Goal: Information Seeking & Learning: Learn about a topic

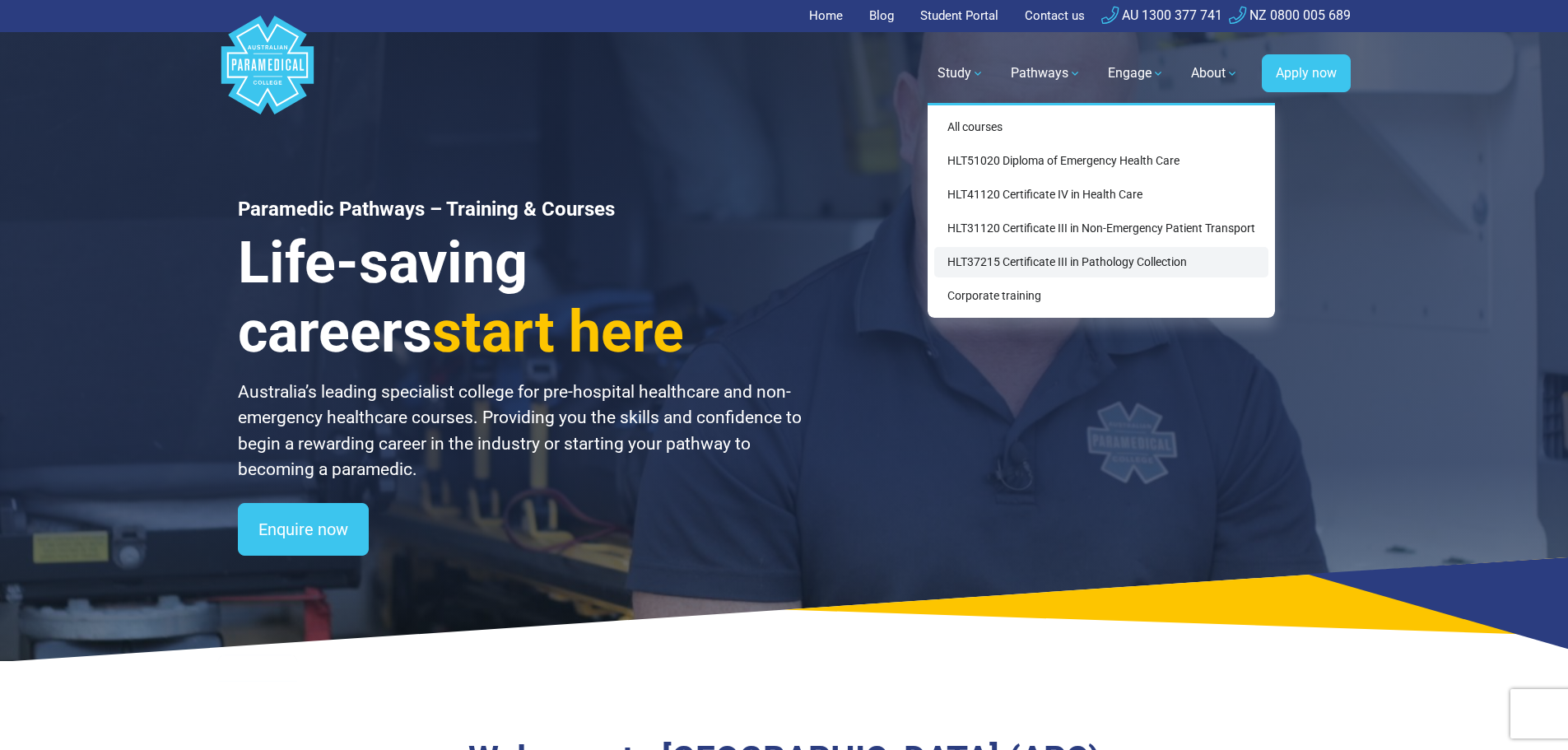
click at [982, 262] on link "HLT37215 Certificate III in Pathology Collection" at bounding box center [1101, 262] width 334 height 31
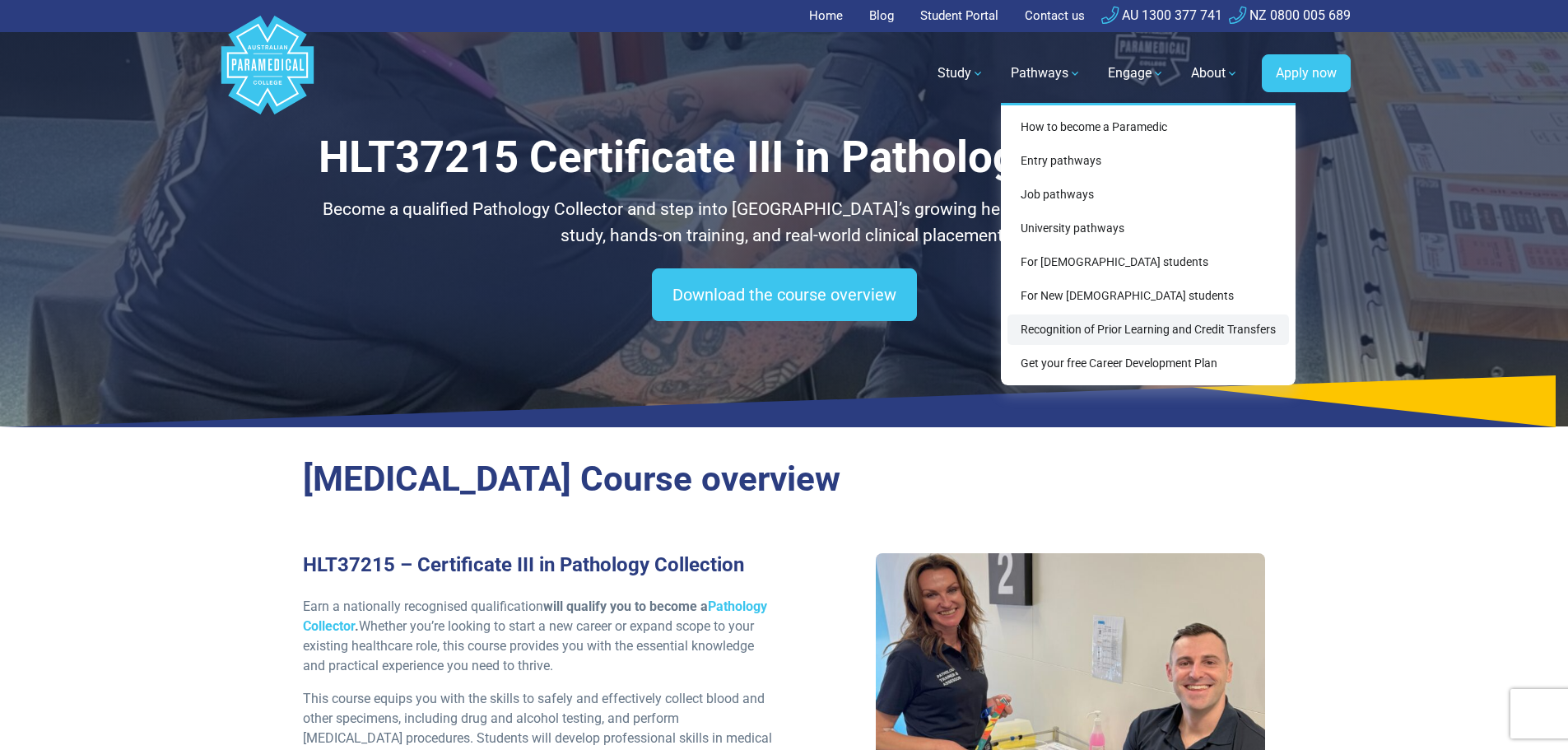
click at [1080, 330] on link "Recognition of Prior Learning and Credit Transfers" at bounding box center [1149, 329] width 282 height 31
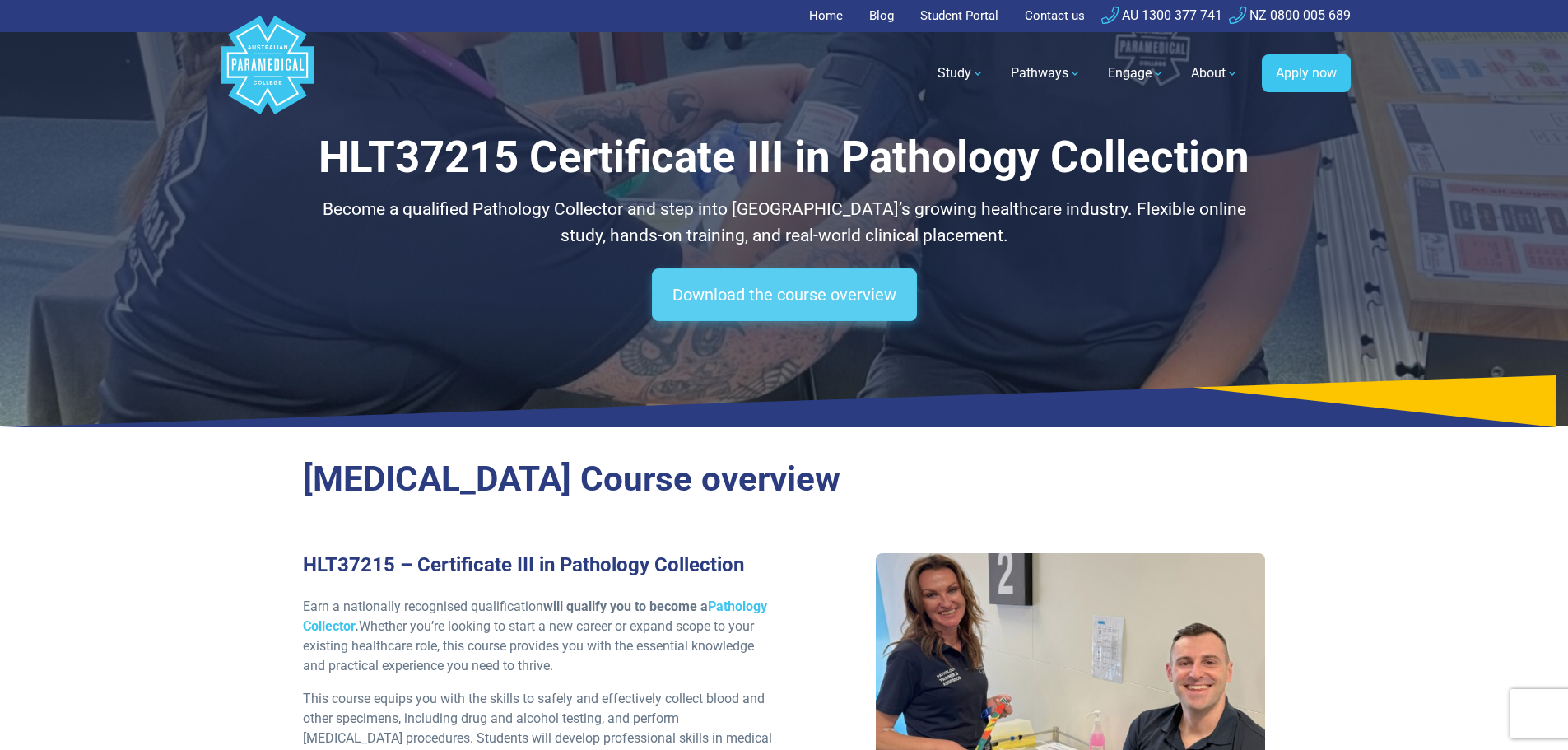
click at [847, 296] on link "Download the course overview" at bounding box center [784, 295] width 265 height 53
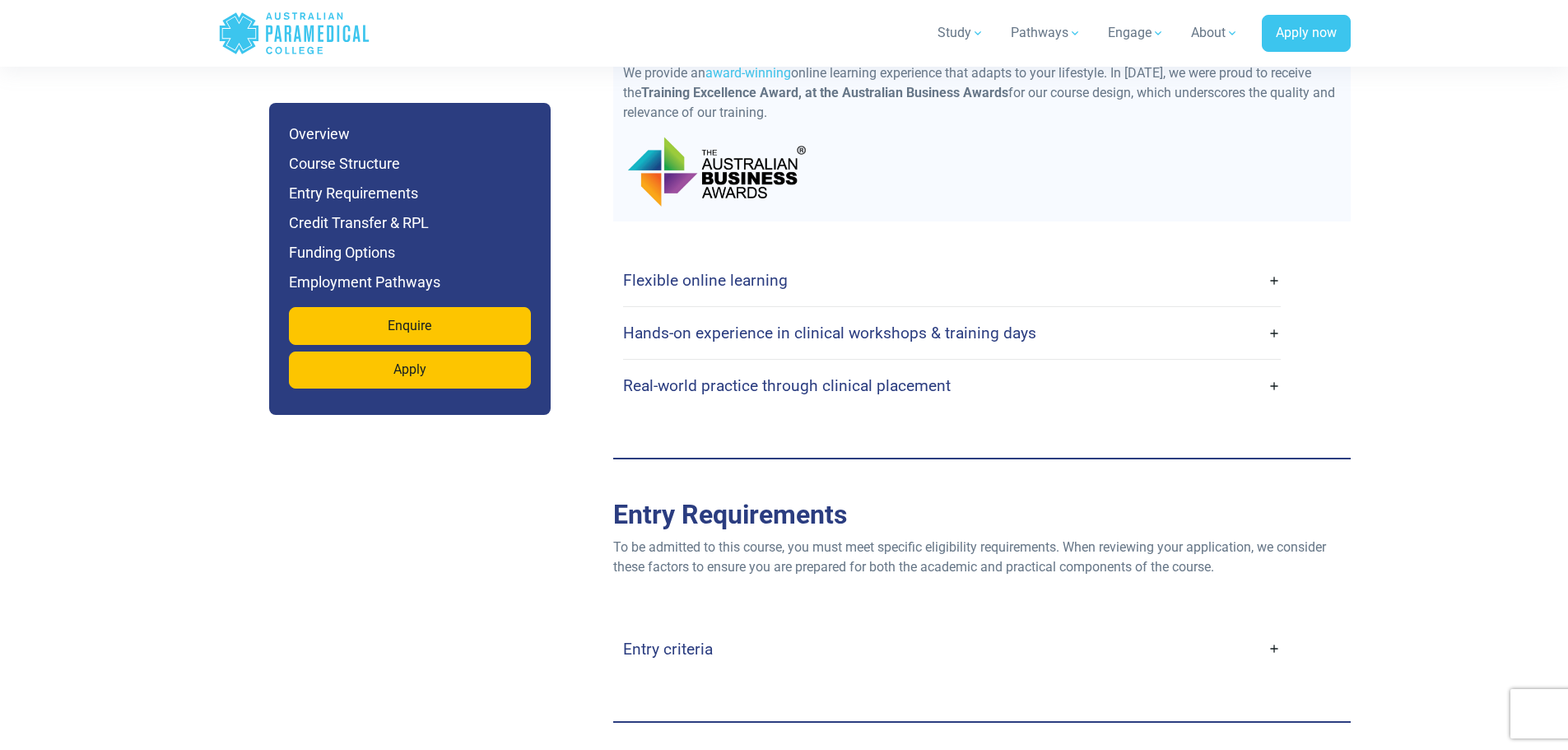
scroll to position [3703, 0]
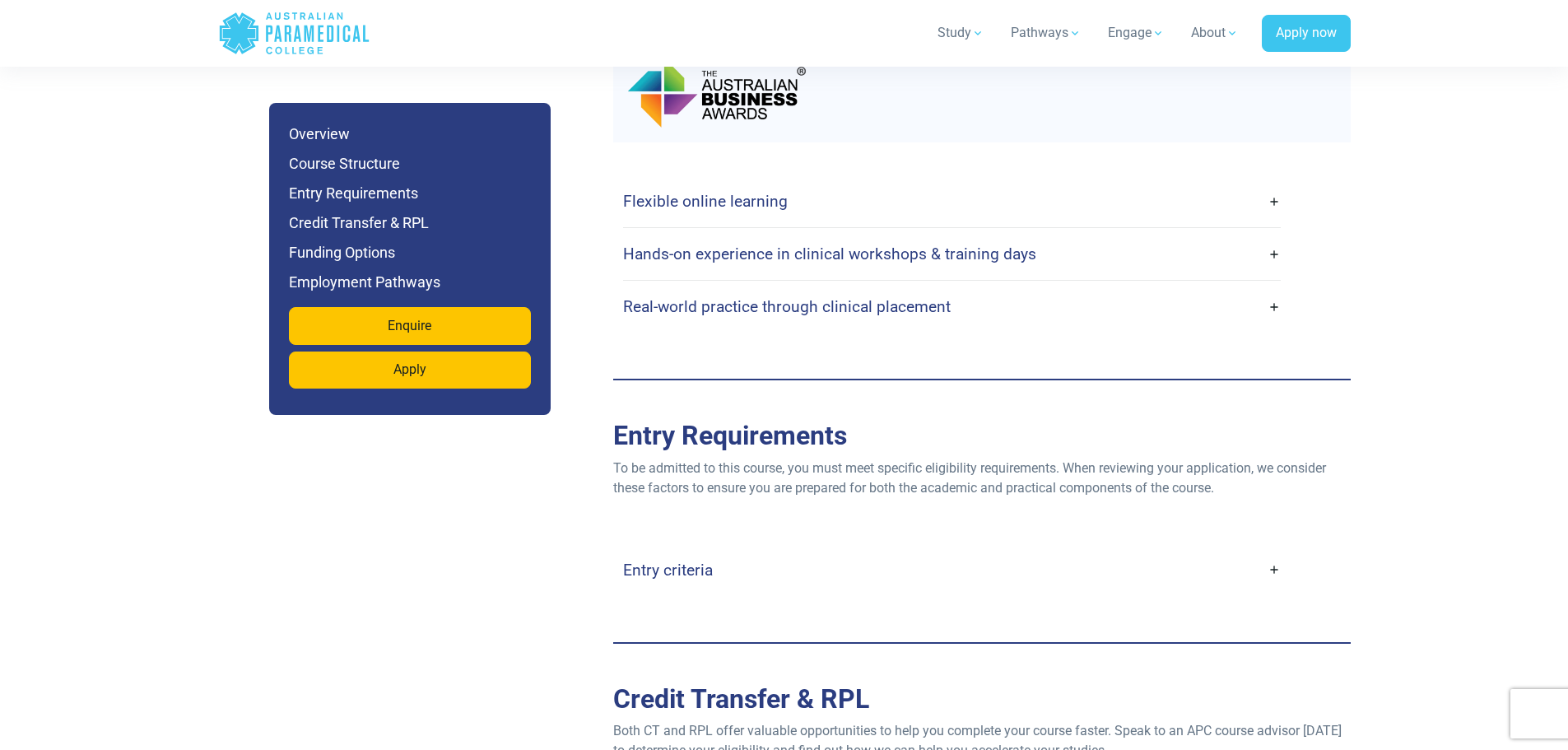
click at [1283, 550] on div "Entry criteria Age : Applicants must be at least 17 years old (parental consent…" at bounding box center [982, 569] width 718 height 52
click at [1274, 555] on link "Entry criteria" at bounding box center [952, 570] width 657 height 39
click at [1274, 550] on link "Entry criteria" at bounding box center [952, 570] width 657 height 39
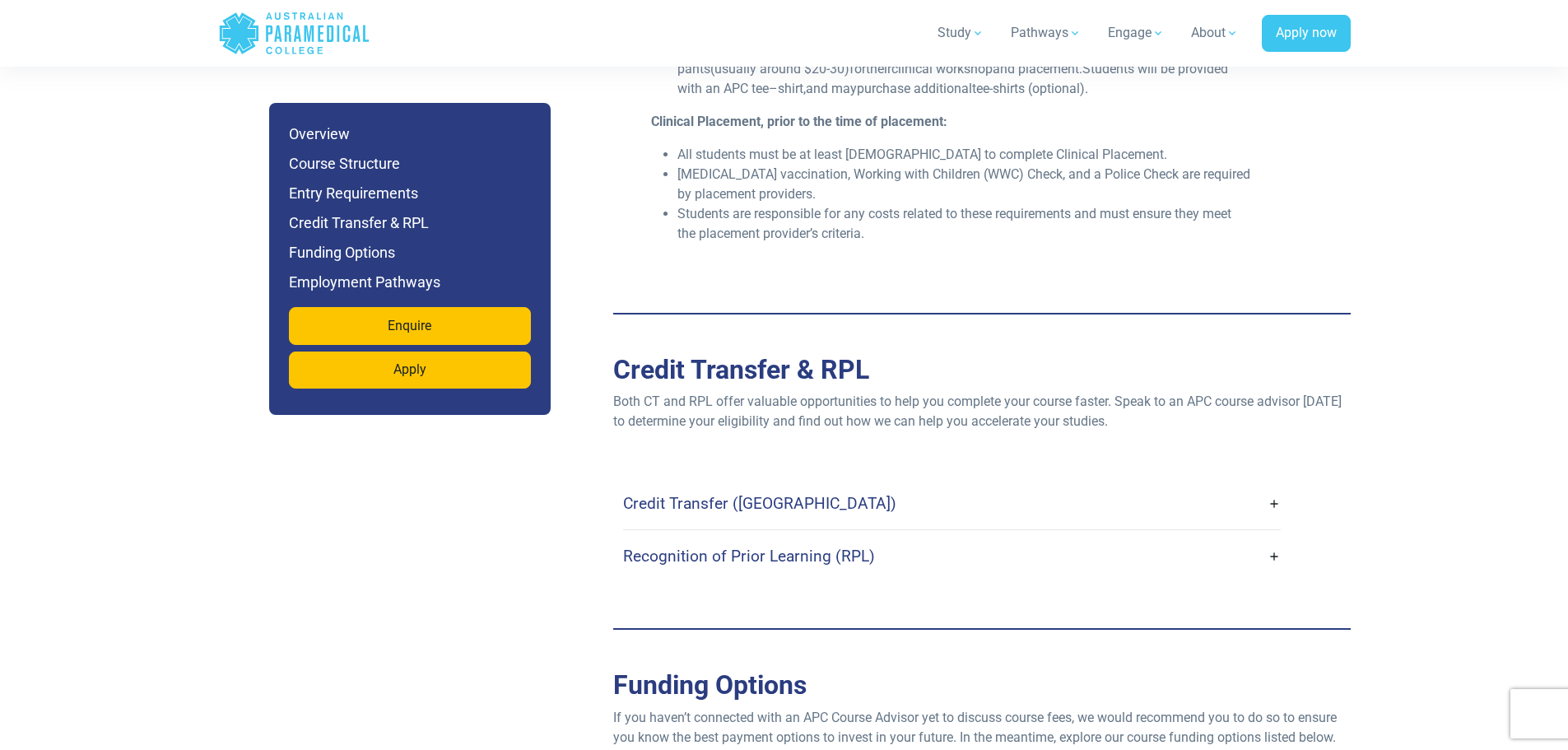
scroll to position [4525, 0]
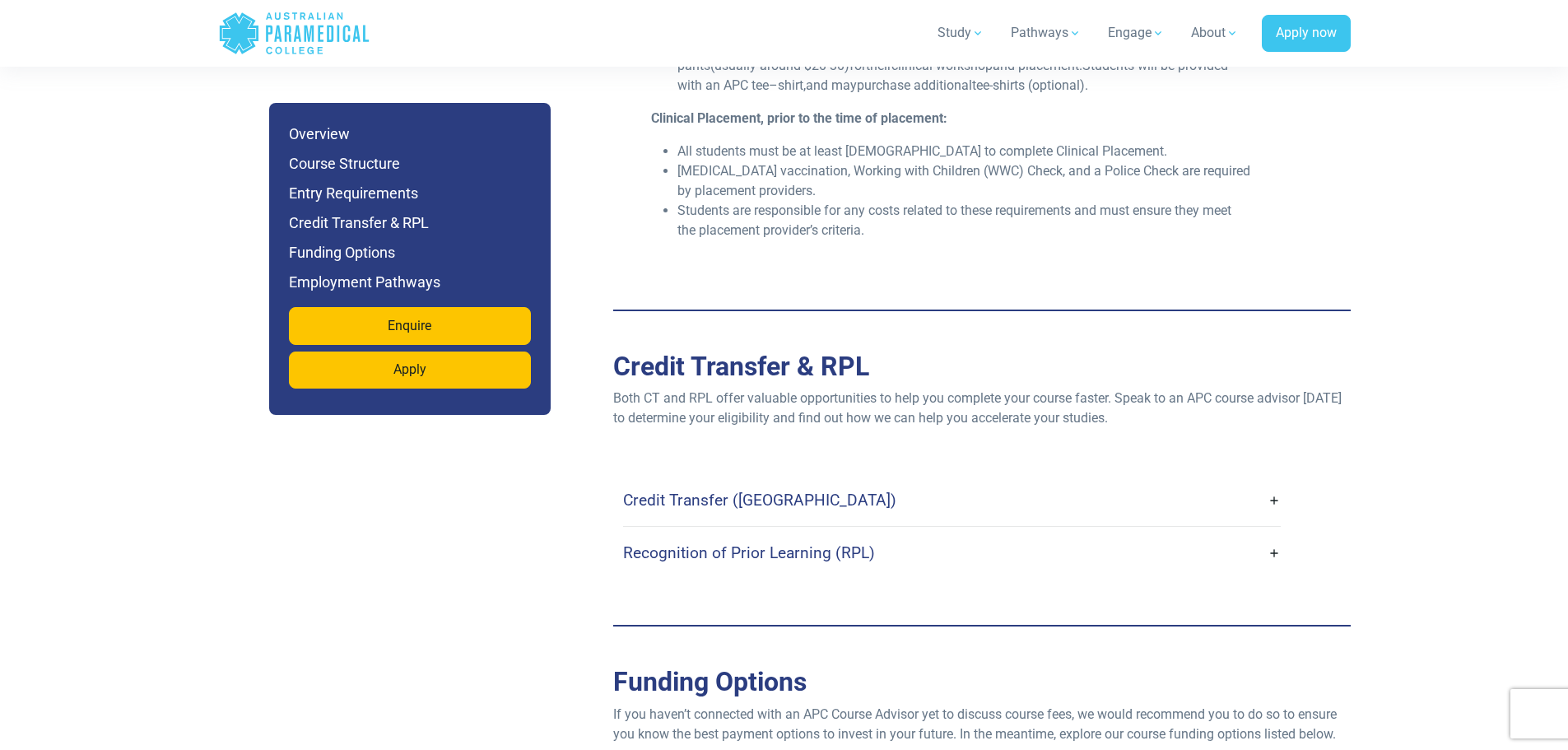
click at [1270, 480] on link "Credit Transfer (CT)" at bounding box center [952, 500] width 657 height 39
click at [1274, 480] on link "Credit Transfer (CT)" at bounding box center [952, 500] width 657 height 39
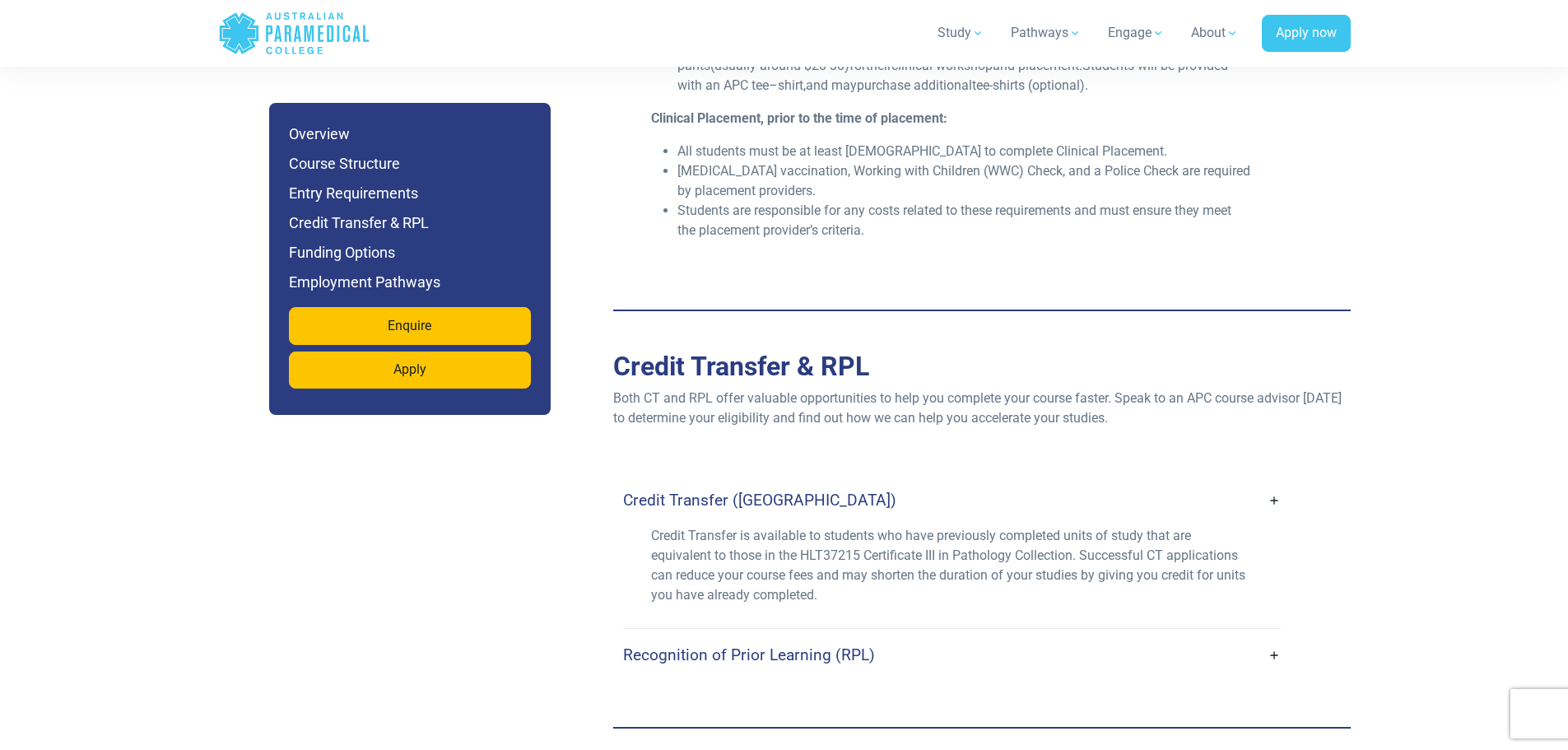
click at [1273, 485] on link "Credit Transfer (CT)" at bounding box center [952, 500] width 657 height 39
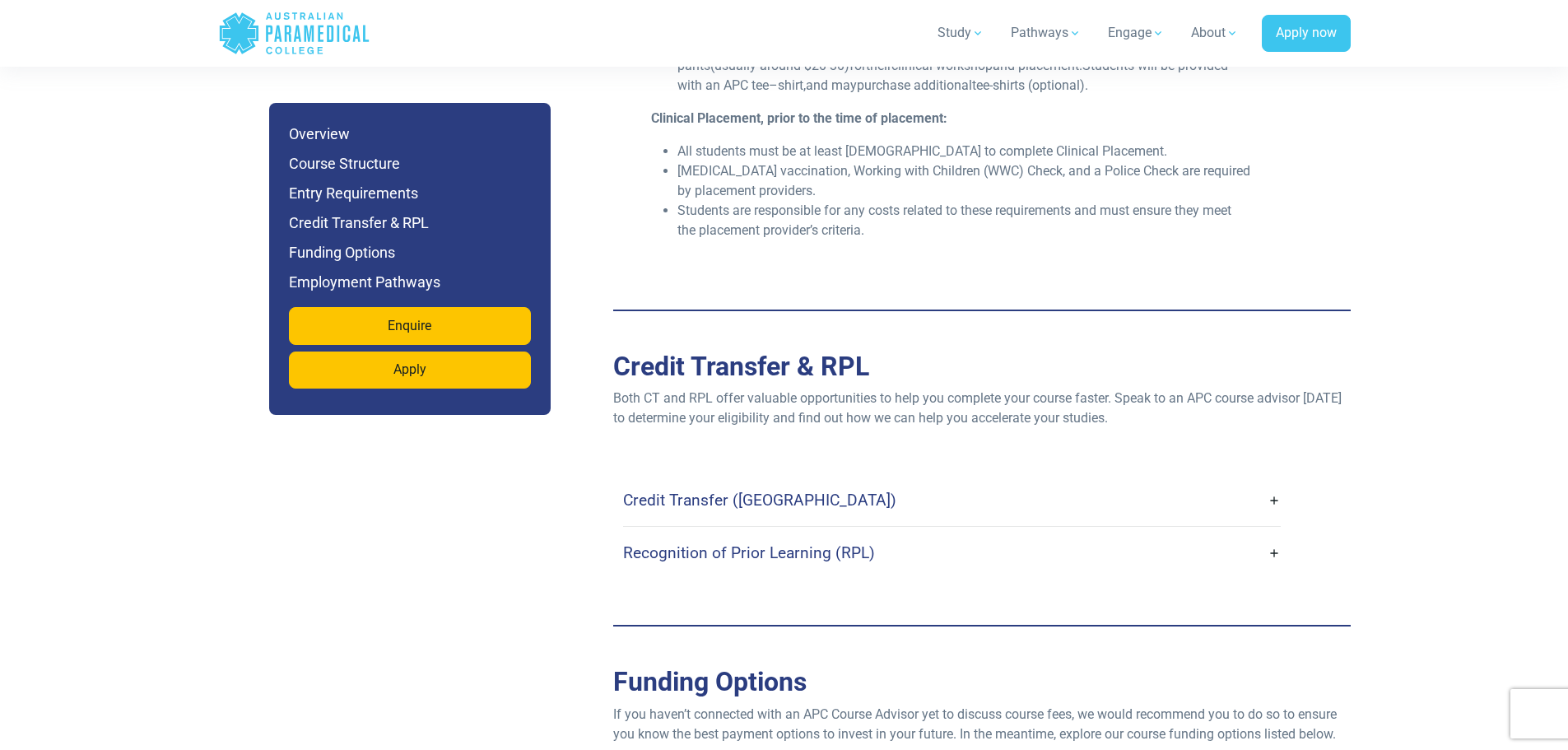
click at [1274, 536] on link "Recognition of Prior Learning (RPL)" at bounding box center [952, 552] width 657 height 39
click at [1274, 533] on link "Recognition of Prior Learning (RPL)" at bounding box center [952, 552] width 657 height 39
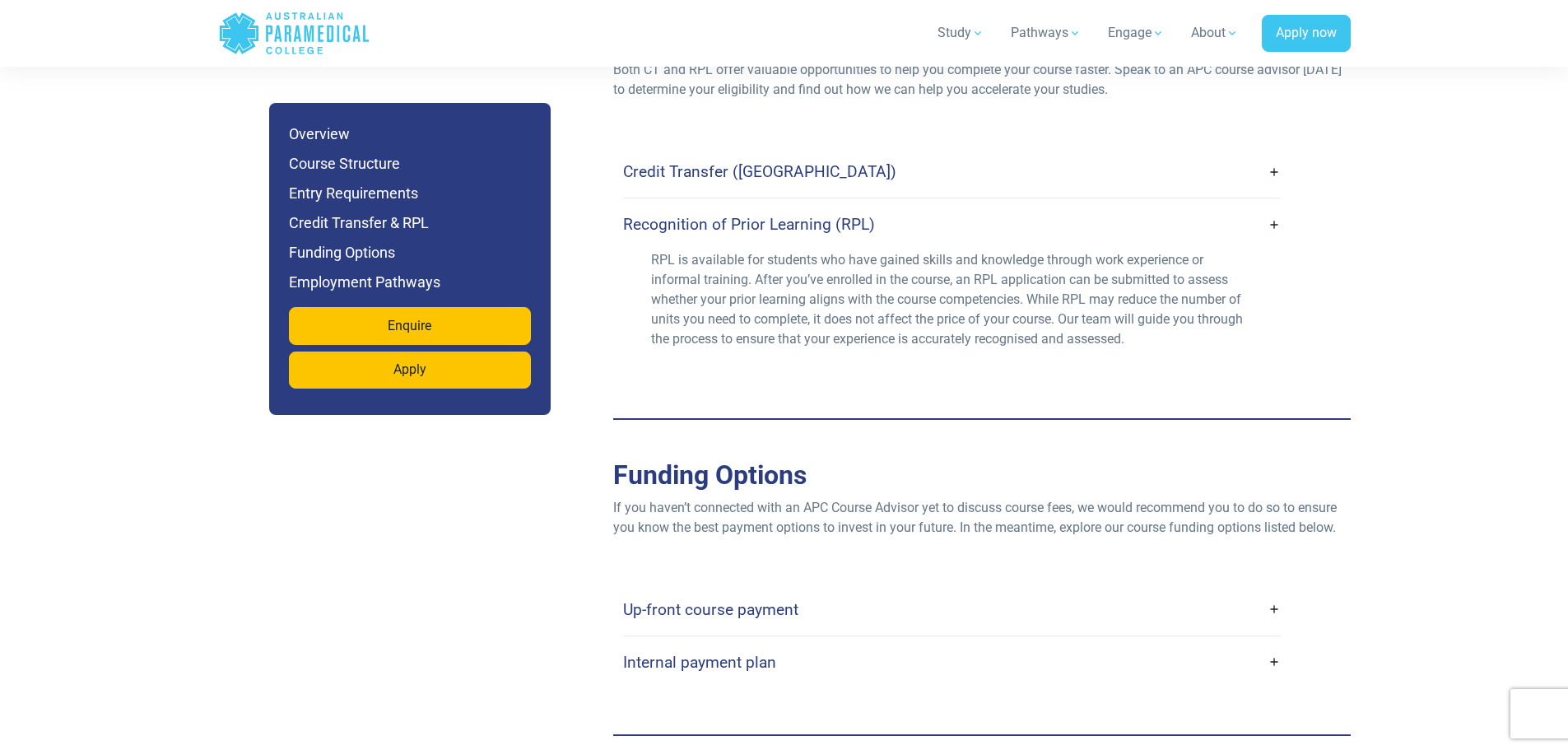
scroll to position [4854, 0]
click at [1271, 589] on link "Up-front course payment" at bounding box center [952, 608] width 657 height 39
click at [1275, 589] on link "Up-front course payment" at bounding box center [952, 608] width 657 height 39
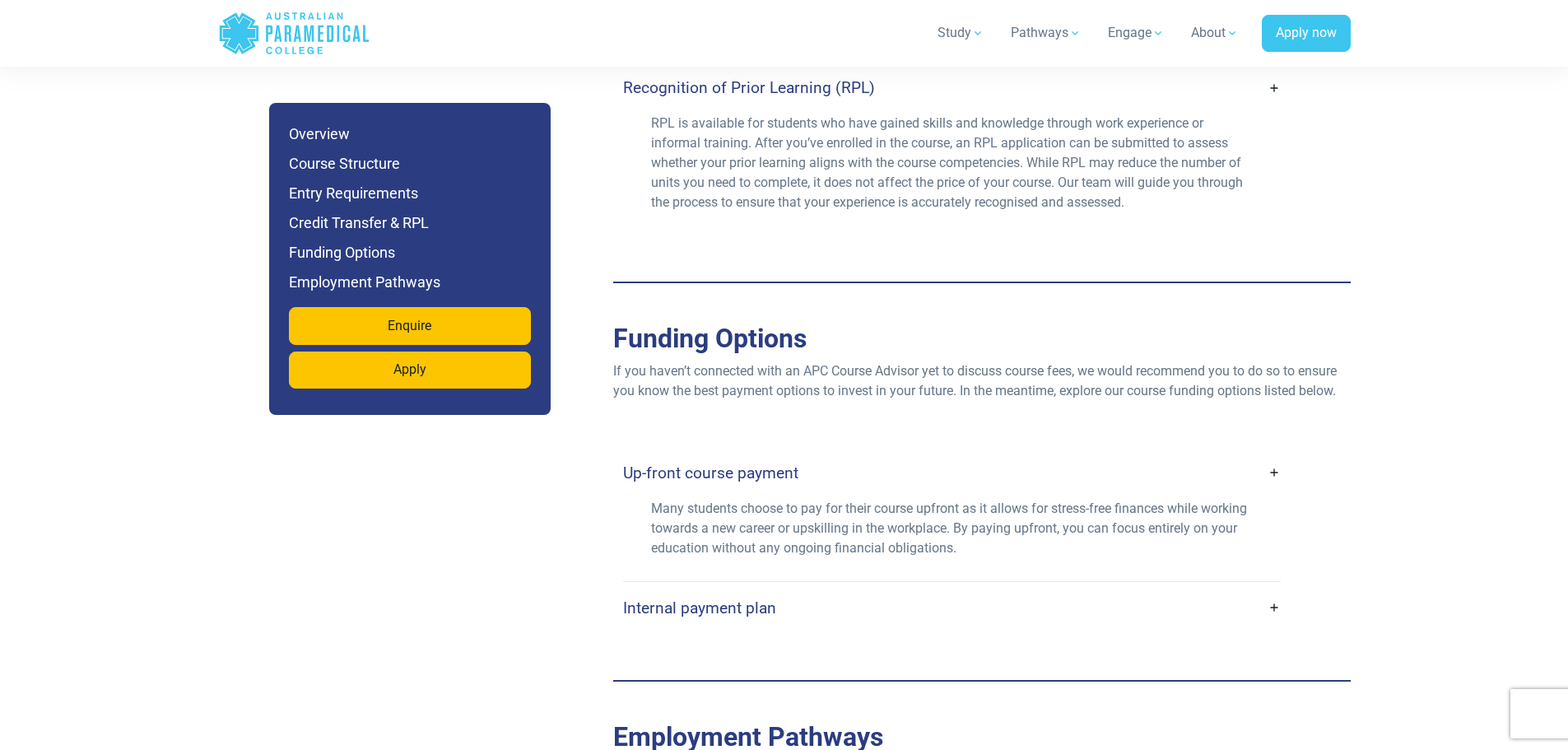
scroll to position [5019, 0]
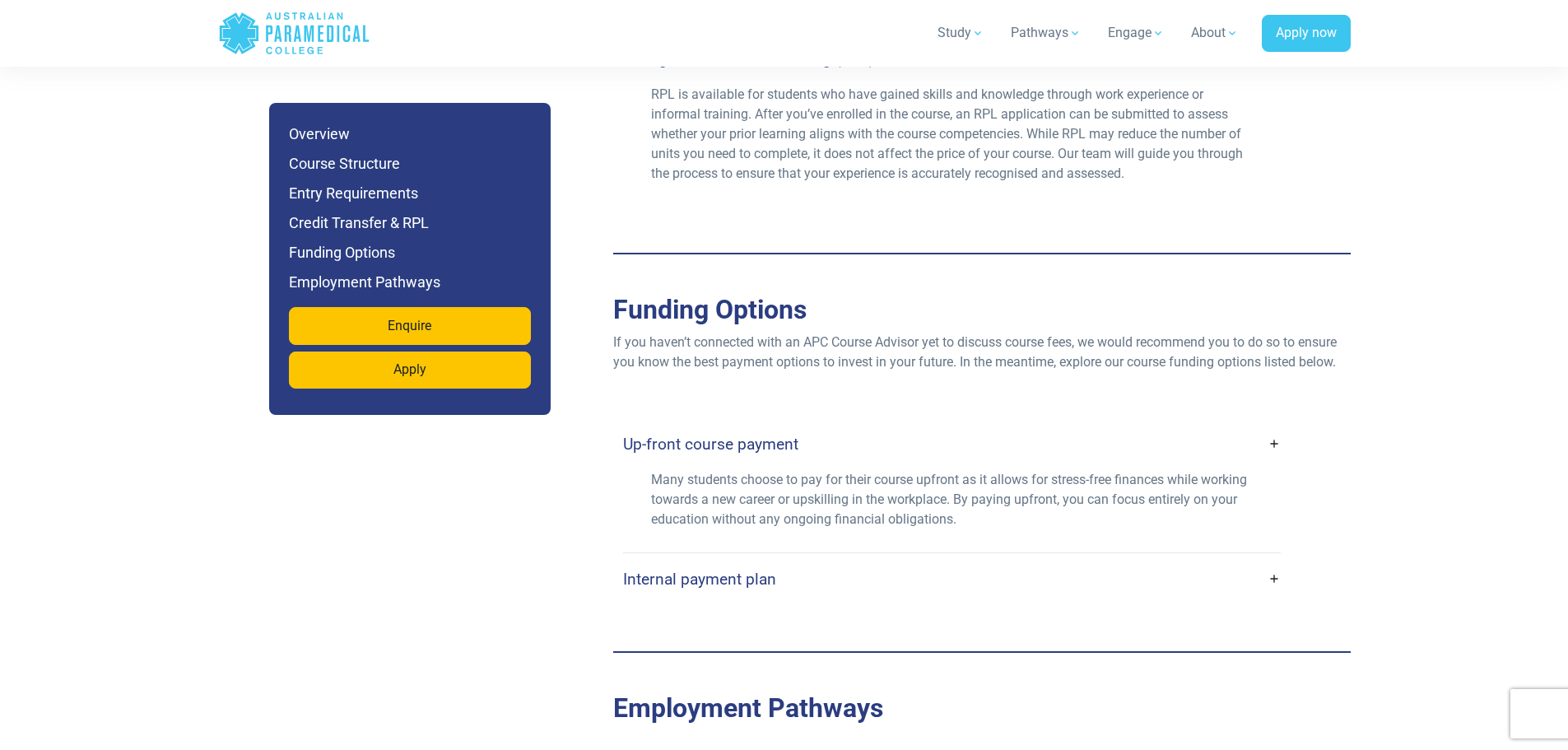
click at [1272, 559] on link "Internal payment plan" at bounding box center [952, 578] width 657 height 39
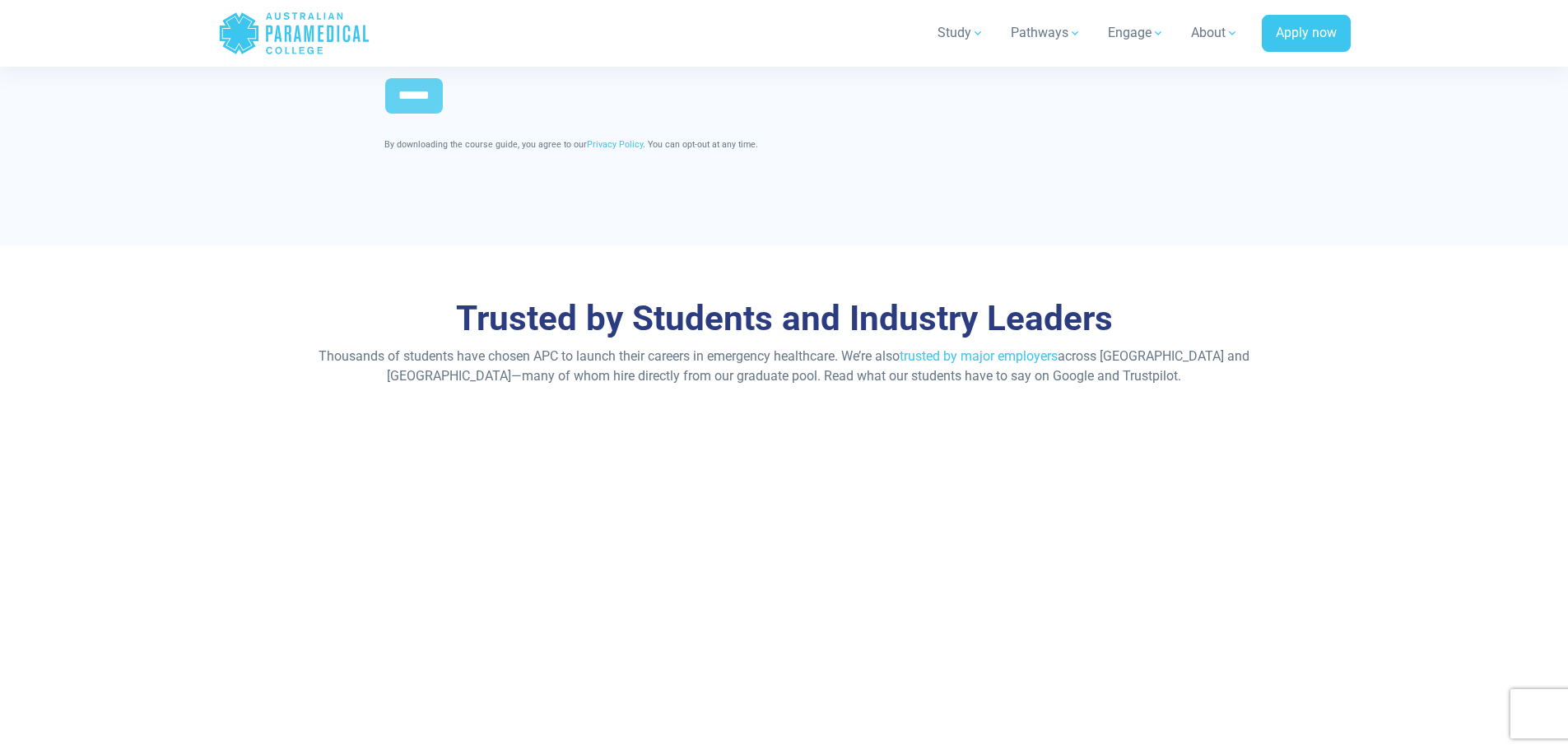
scroll to position [7323, 0]
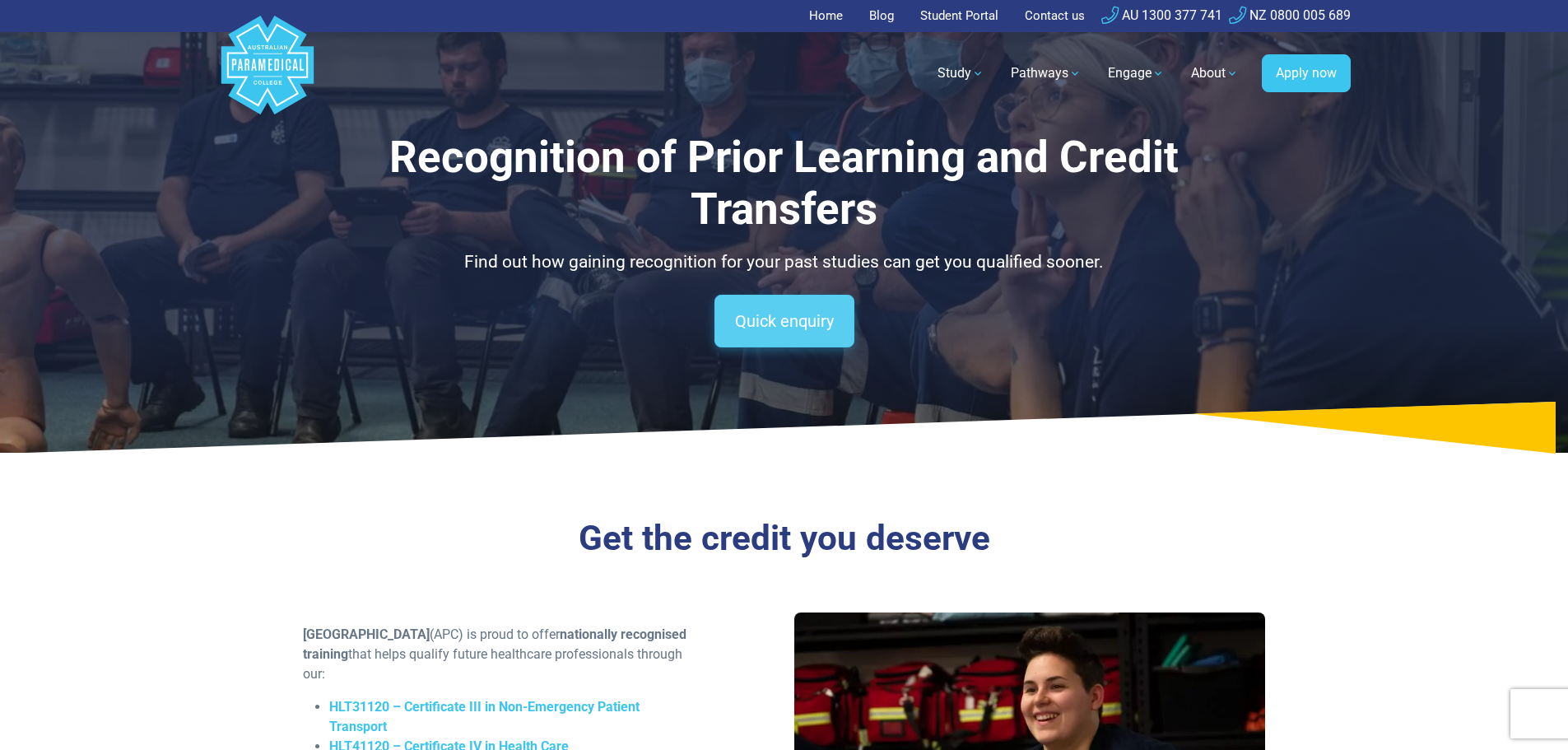
click at [796, 328] on link "Quick enquiry" at bounding box center [784, 321] width 140 height 53
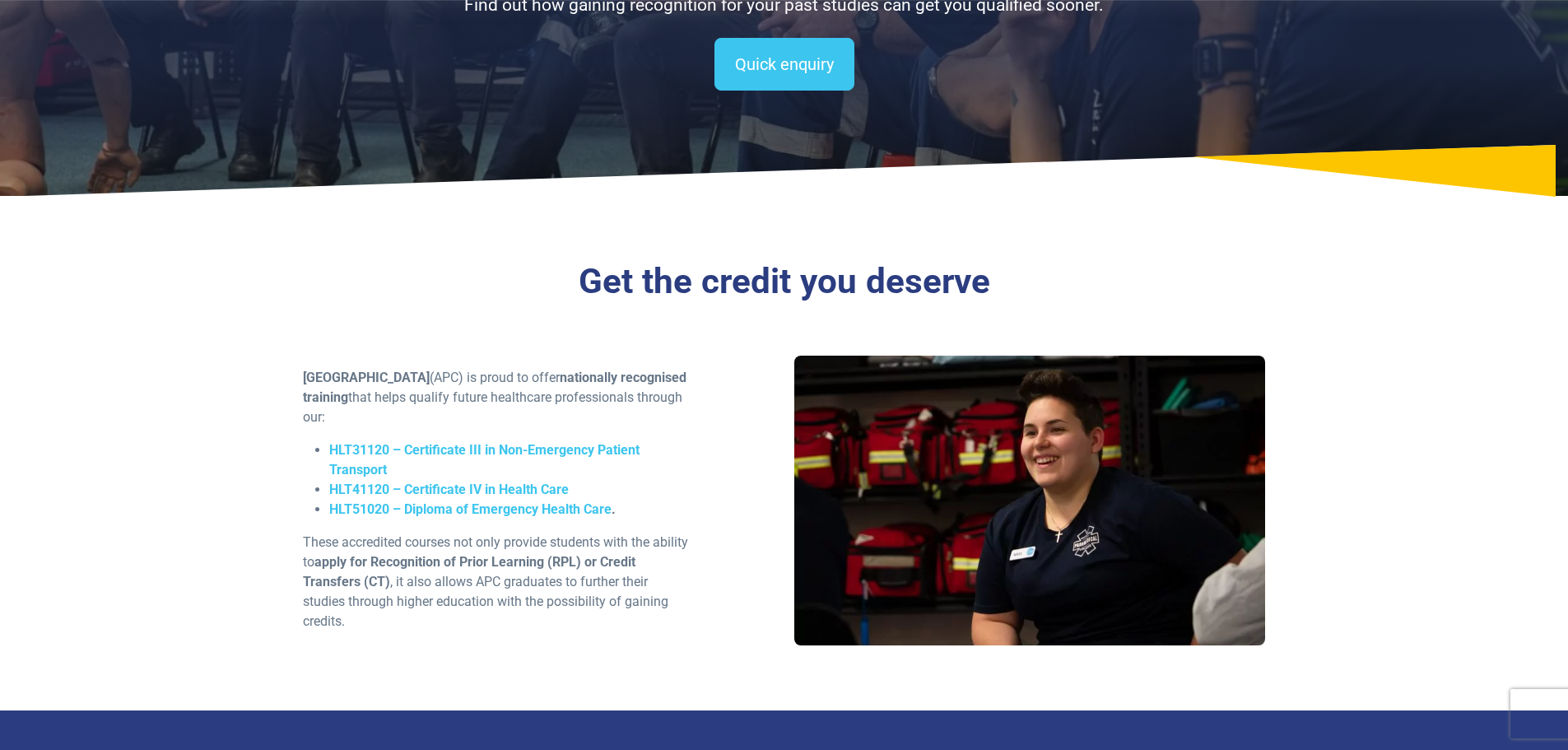
scroll to position [329, 0]
